Goal: Entertainment & Leisure: Browse casually

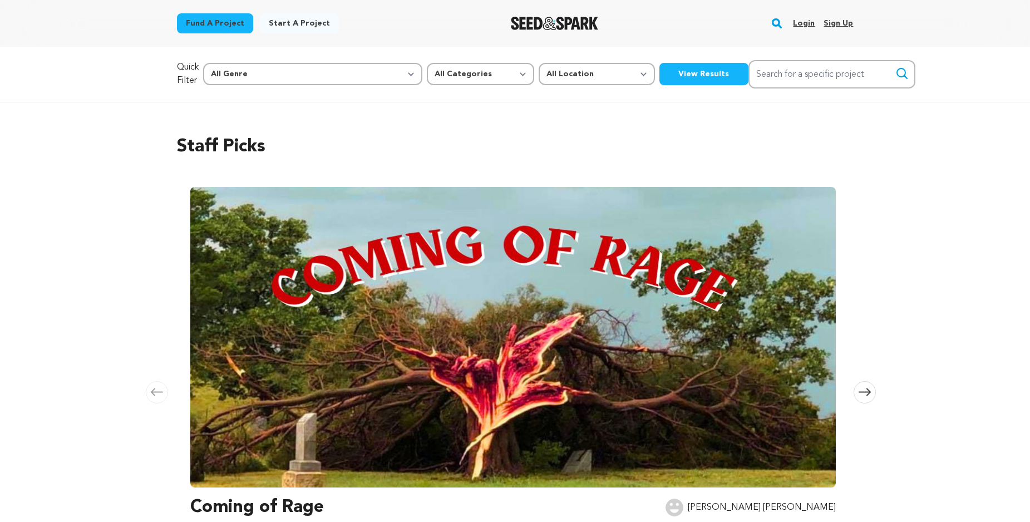
scroll to position [131, 0]
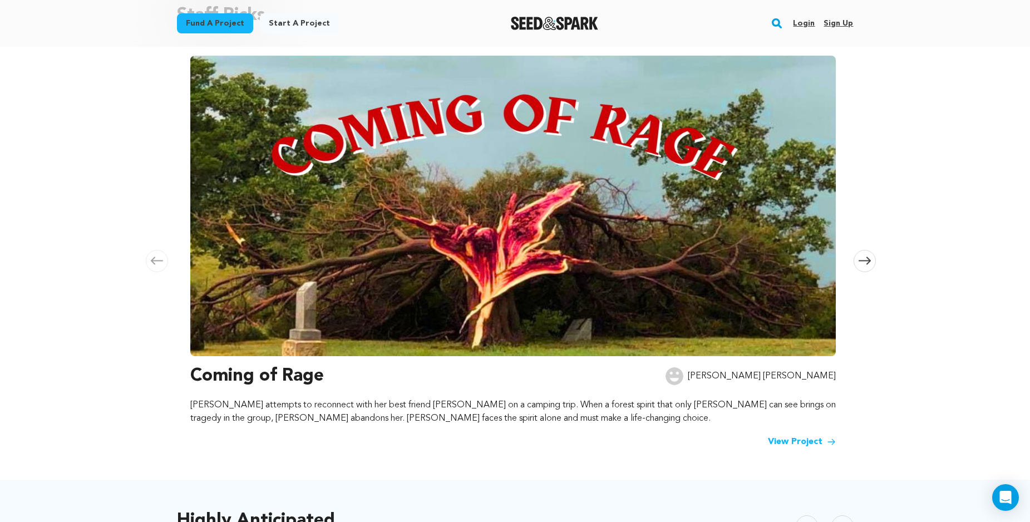
click at [807, 24] on link "Login" at bounding box center [804, 23] width 22 height 18
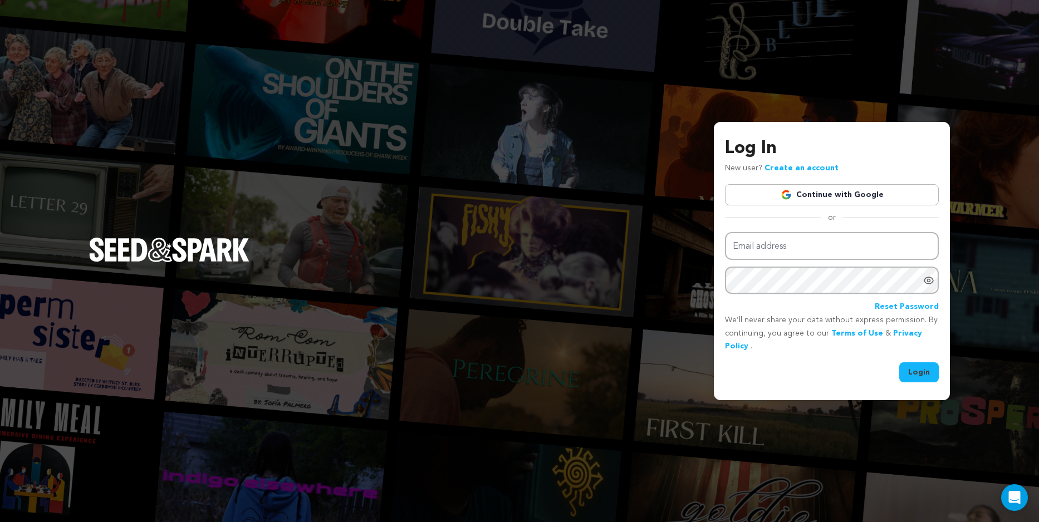
click at [854, 198] on link "Continue with Google" at bounding box center [832, 194] width 214 height 21
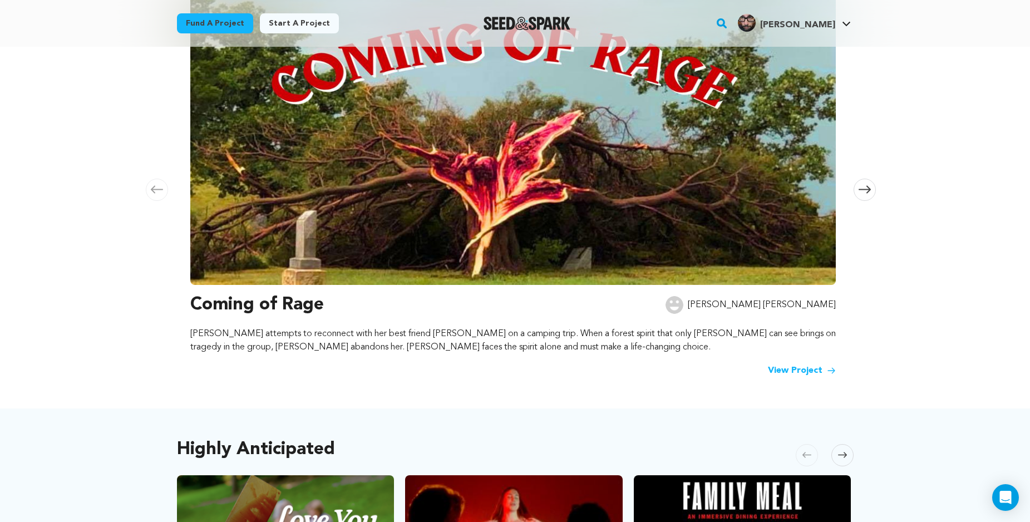
scroll to position [23, 0]
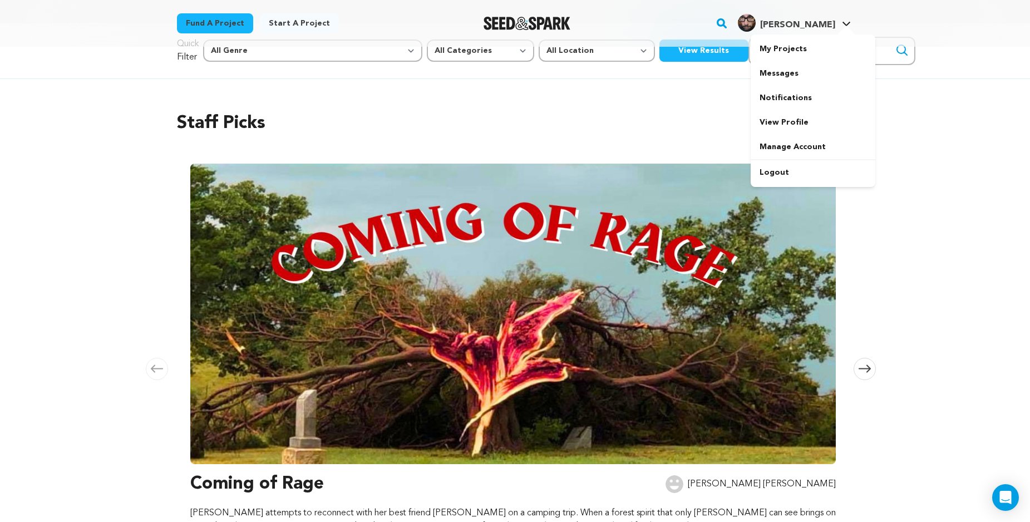
click at [795, 26] on span "Robert K." at bounding box center [797, 25] width 75 height 9
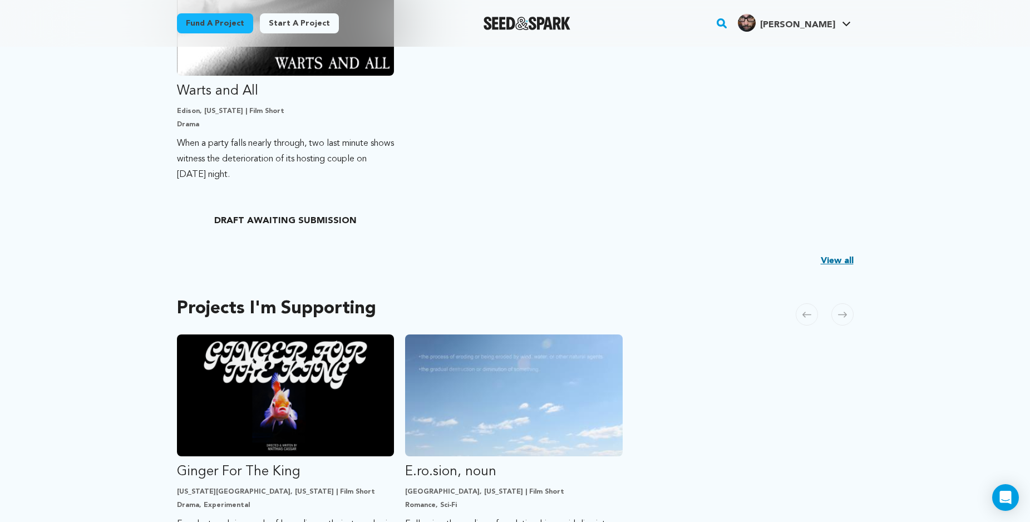
scroll to position [567, 0]
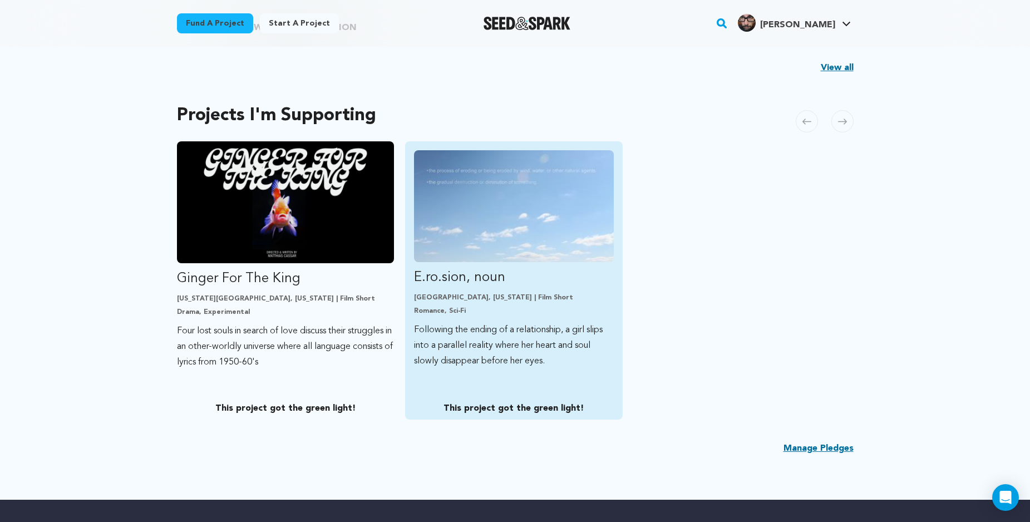
click at [493, 223] on img "Fund E.ro.sion, noun" at bounding box center [514, 206] width 200 height 112
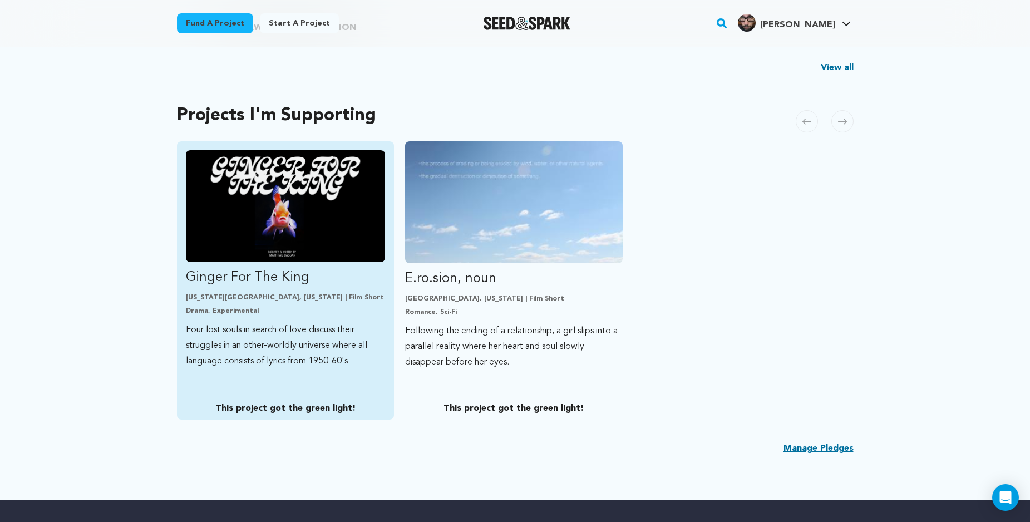
click at [237, 211] on img "Fund Ginger For The King" at bounding box center [286, 206] width 200 height 112
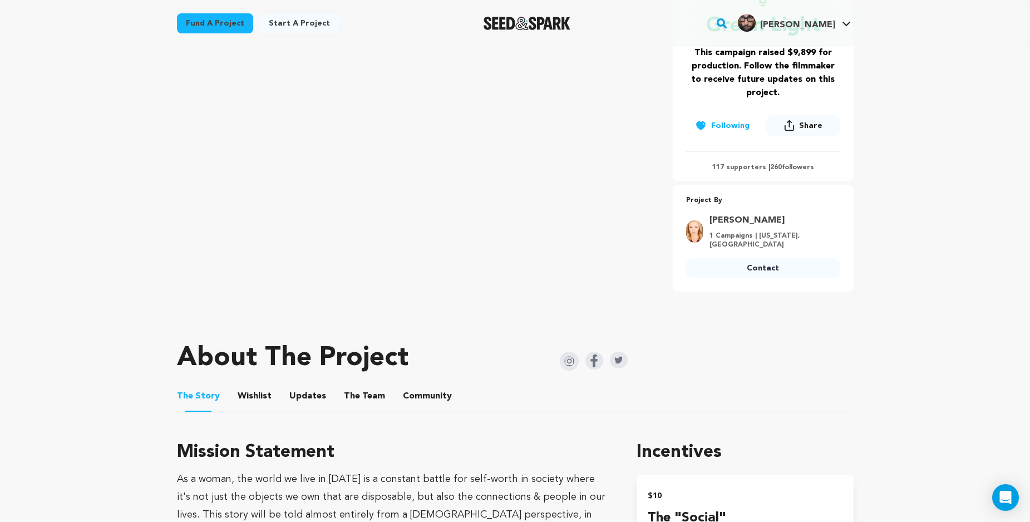
scroll to position [41, 0]
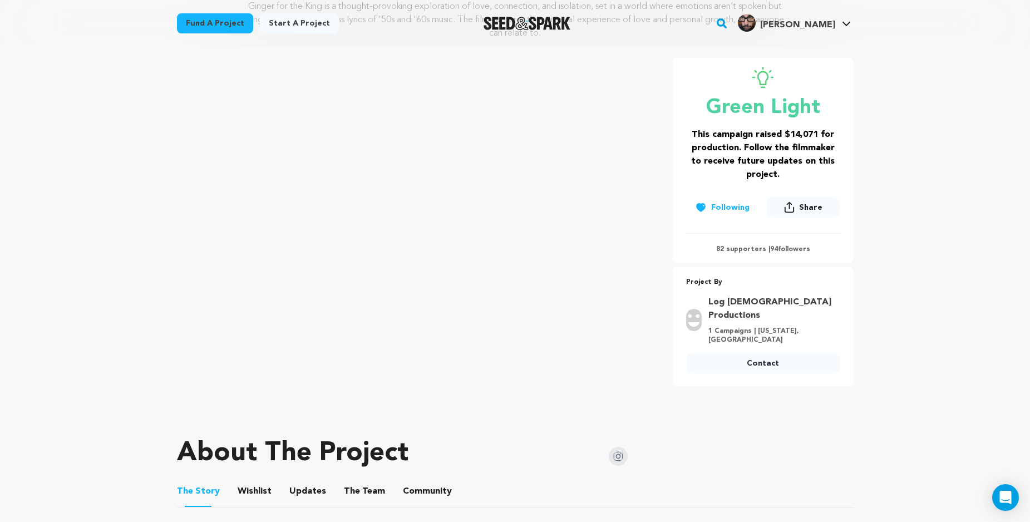
scroll to position [68, 0]
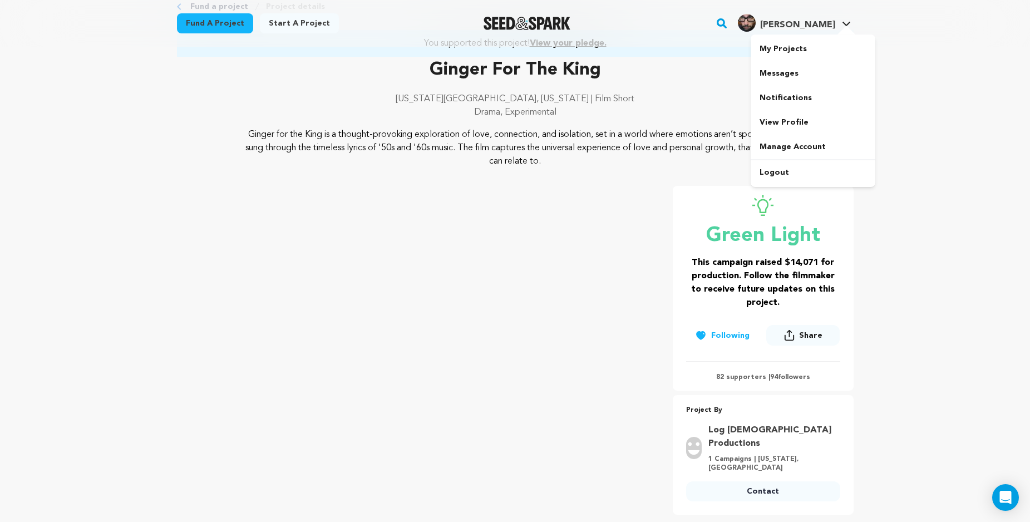
click at [756, 23] on img "Robert K.'s Profile" at bounding box center [747, 23] width 18 height 18
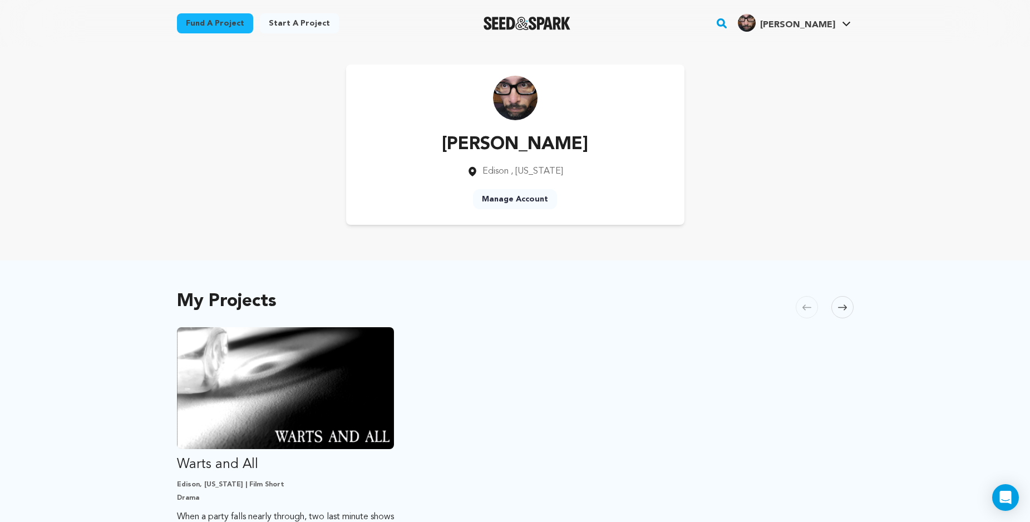
scroll to position [121, 0]
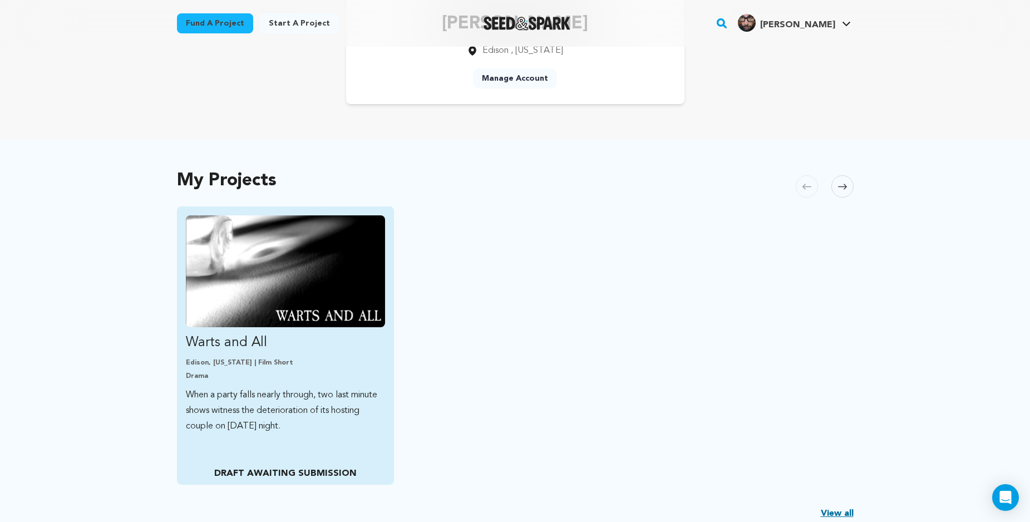
click at [314, 298] on img "Fund Warts and All" at bounding box center [286, 271] width 200 height 112
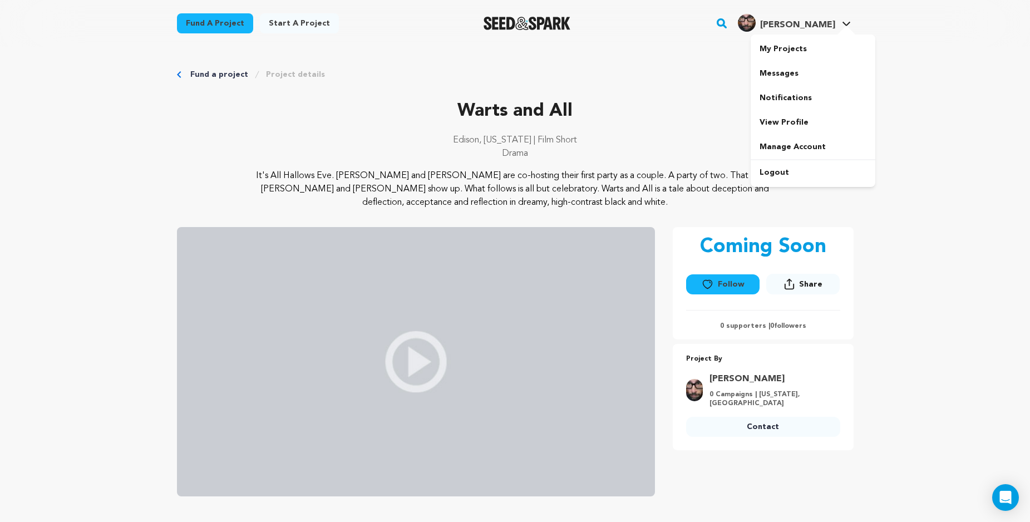
click at [818, 26] on span "[PERSON_NAME]" at bounding box center [797, 25] width 75 height 9
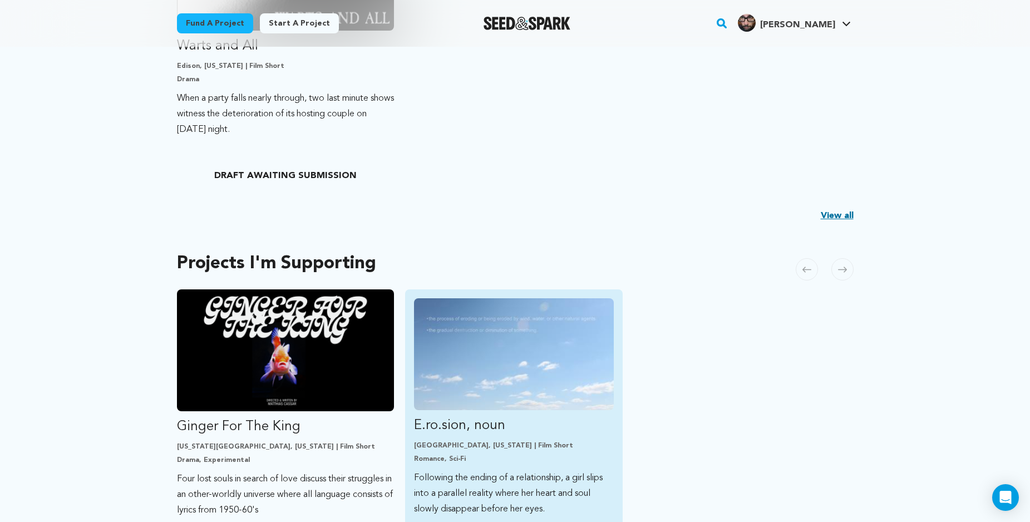
scroll to position [541, 0]
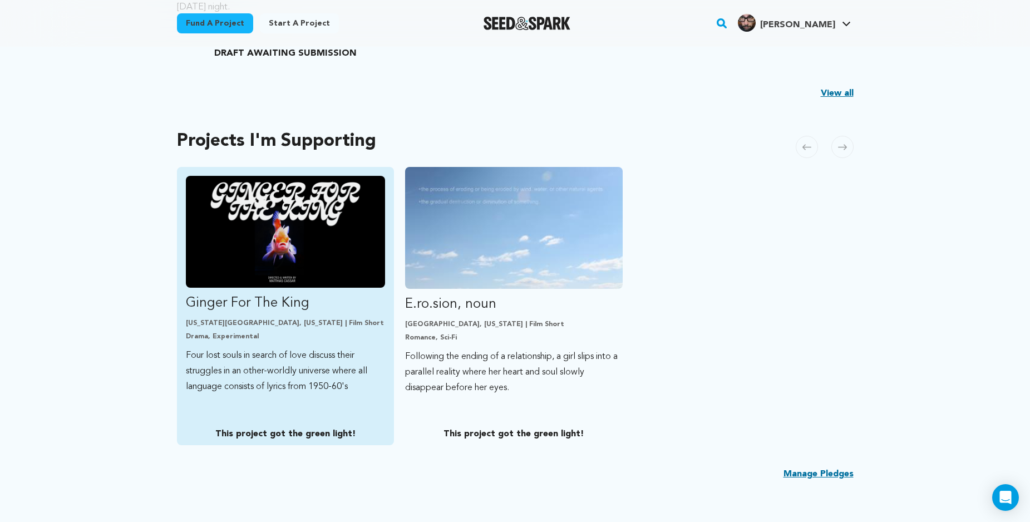
click at [269, 272] on img "Fund Ginger For The King" at bounding box center [286, 232] width 200 height 112
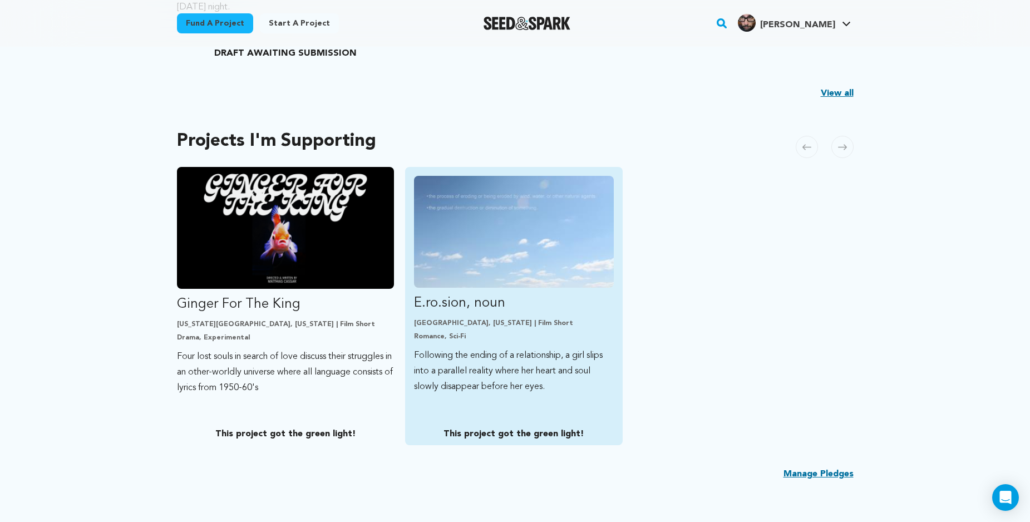
click at [538, 202] on img "Fund E.ro.sion, noun" at bounding box center [514, 232] width 200 height 112
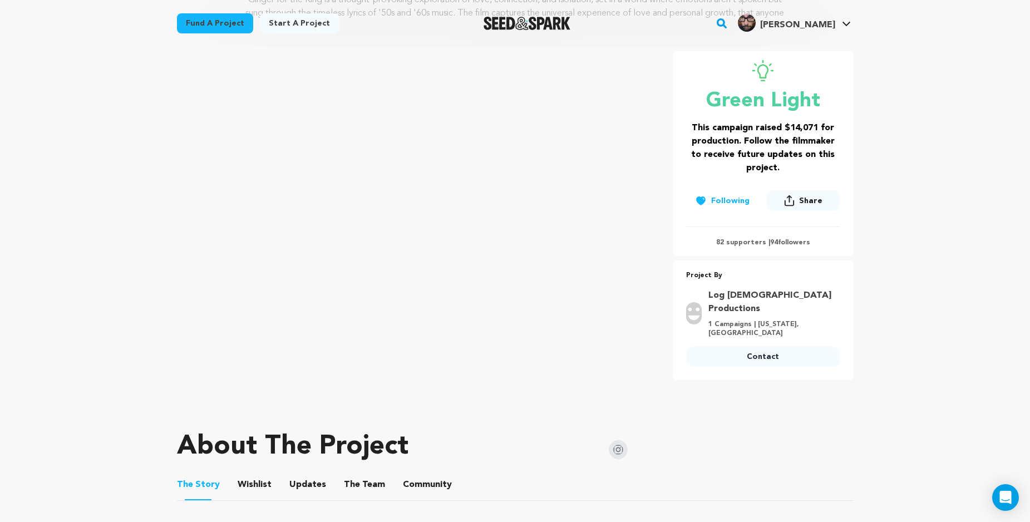
scroll to position [145, 0]
